Goal: Information Seeking & Learning: Find specific fact

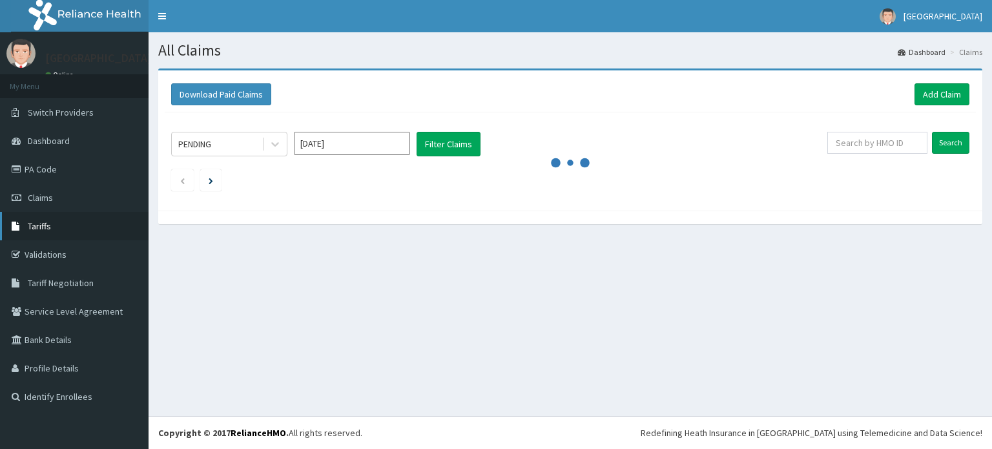
click at [35, 236] on link "Tariffs" at bounding box center [74, 226] width 149 height 28
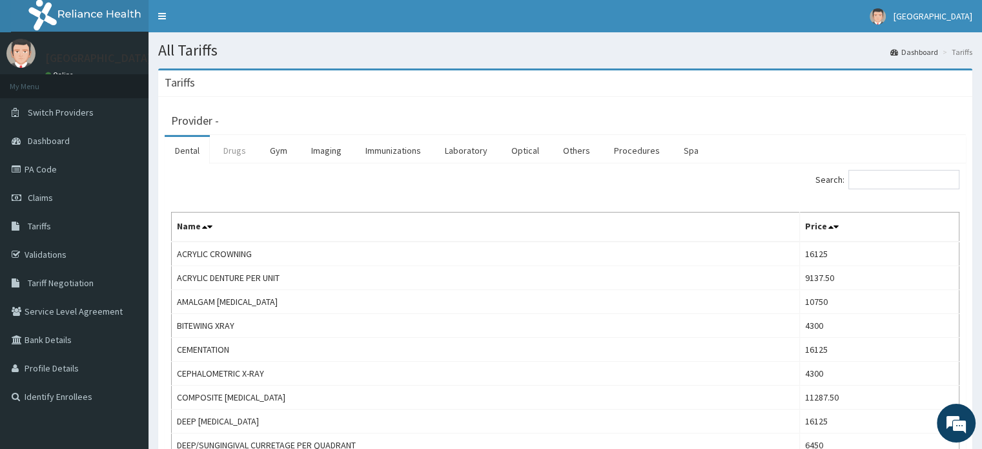
click at [240, 150] on link "Drugs" at bounding box center [234, 150] width 43 height 27
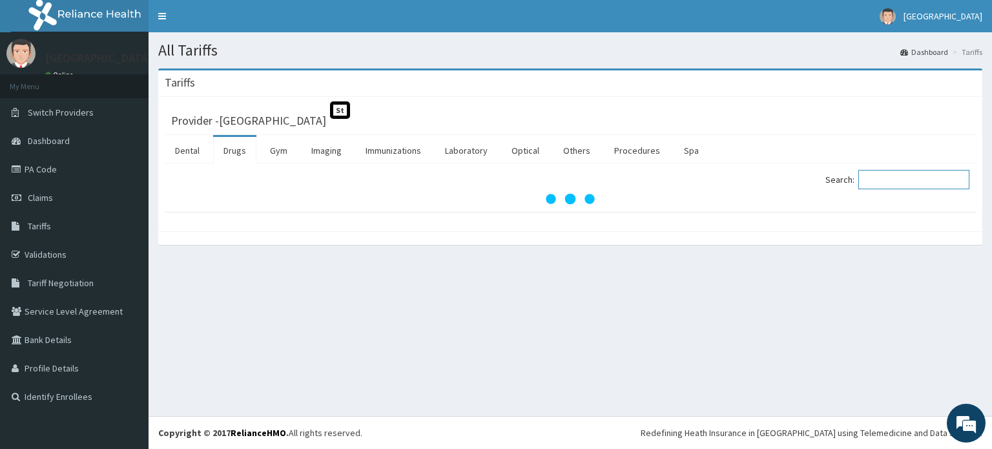
click at [885, 180] on input "Search:" at bounding box center [913, 179] width 111 height 19
paste input "[MEDICAL_DATA]"
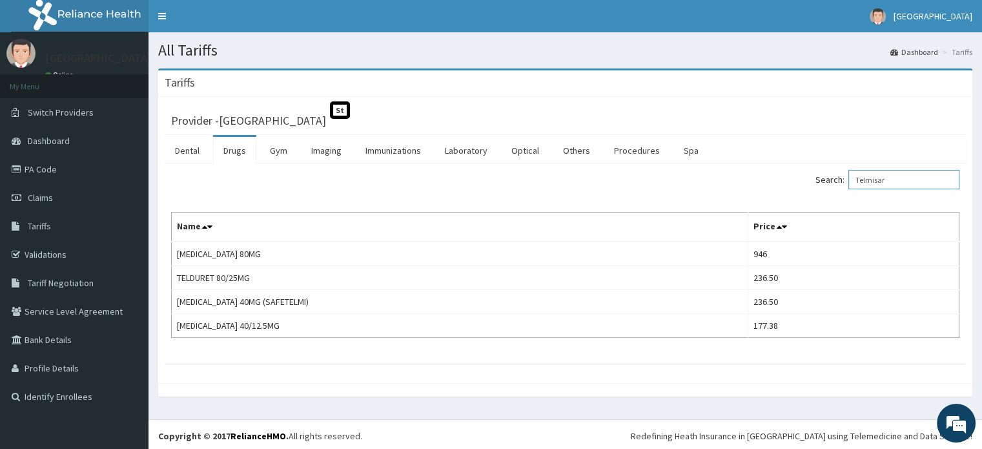
type input "Telmisar"
